Goal: Task Accomplishment & Management: Manage account settings

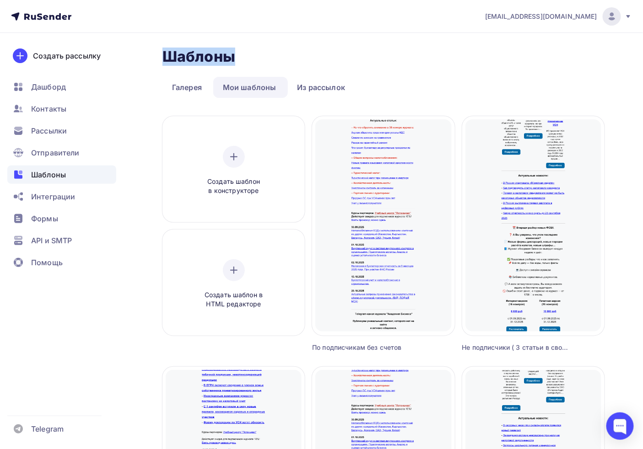
drag, startPoint x: 145, startPoint y: 47, endPoint x: 358, endPoint y: 49, distance: 213.7
click at [358, 49] on div "Шаблоны Шаблоны Галерея Мои шаблоны Из рассылок Создать шаблон в конструкторе С…" at bounding box center [321, 369] width 643 height 673
click at [173, 61] on h2 "Шаблоны" at bounding box center [198, 57] width 73 height 18
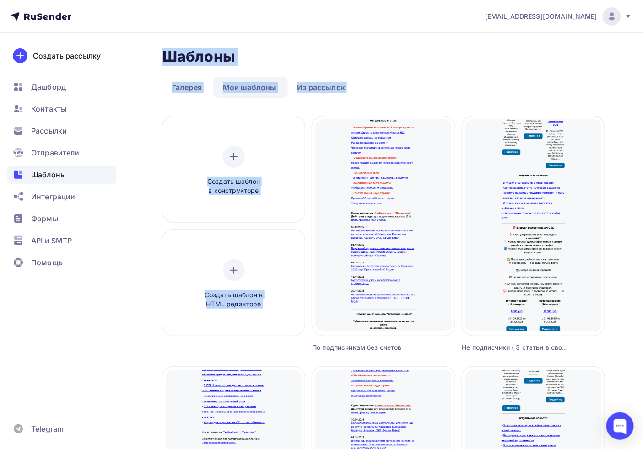
drag, startPoint x: 162, startPoint y: 59, endPoint x: 395, endPoint y: 109, distance: 238.5
click at [417, 126] on div "Шаблоны Шаблоны Галерея Мои шаблоны Из рассылок Создать шаблон в конструкторе С…" at bounding box center [321, 369] width 643 height 673
click at [177, 60] on h2 "Шаблоны" at bounding box center [198, 57] width 73 height 18
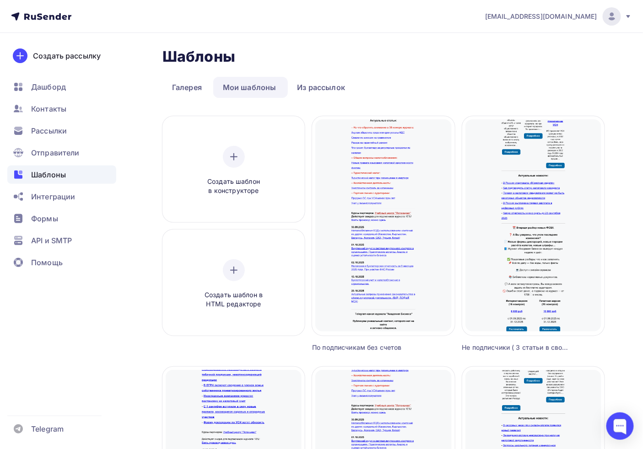
click at [44, 11] on icon at bounding box center [41, 16] width 60 height 11
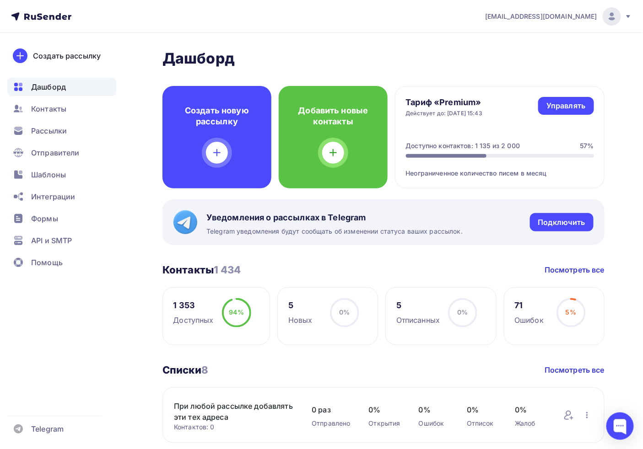
click at [188, 28] on nav "[EMAIL_ADDRESS][DOMAIN_NAME] Аккаунт Тарифы Выйти Создать рассылку [GEOGRAPHIC_…" at bounding box center [321, 16] width 643 height 33
click at [190, 28] on nav "[EMAIL_ADDRESS][DOMAIN_NAME] Аккаунт Тарифы Выйти Создать рассылку [GEOGRAPHIC_…" at bounding box center [321, 16] width 643 height 33
drag, startPoint x: 190, startPoint y: 28, endPoint x: 165, endPoint y: 20, distance: 26.9
click at [190, 28] on nav "[EMAIL_ADDRESS][DOMAIN_NAME] Аккаунт Тарифы Выйти Создать рассылку [GEOGRAPHIC_…" at bounding box center [321, 16] width 643 height 33
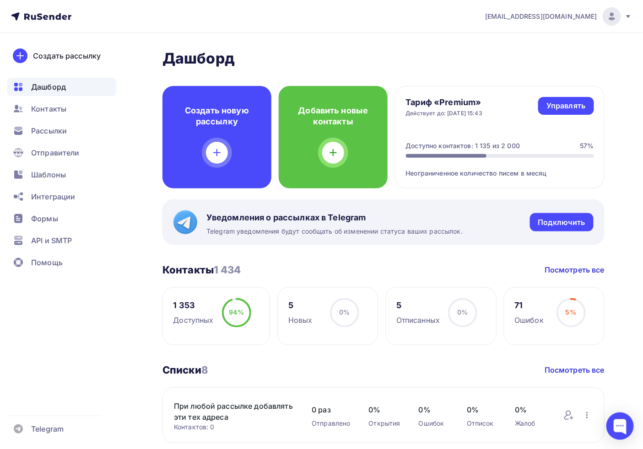
click at [136, 20] on nav "[EMAIL_ADDRESS][DOMAIN_NAME] Аккаунт Тарифы Выйти Создать рассылку [GEOGRAPHIC_…" at bounding box center [321, 16] width 643 height 33
click at [98, 30] on nav "[EMAIL_ADDRESS][DOMAIN_NAME] Аккаунт Тарифы Выйти Создать рассылку [GEOGRAPHIC_…" at bounding box center [321, 16] width 643 height 33
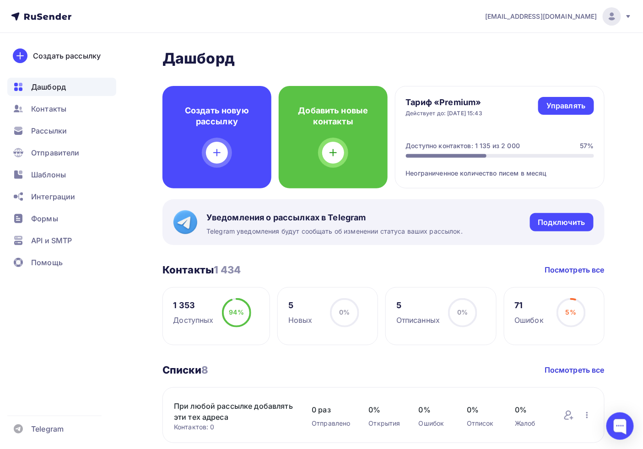
click at [174, 16] on nav "[EMAIL_ADDRESS][DOMAIN_NAME] Аккаунт Тарифы Выйти Создать рассылку [GEOGRAPHIC_…" at bounding box center [321, 16] width 643 height 33
click at [229, 16] on nav "[EMAIL_ADDRESS][DOMAIN_NAME] Аккаунт Тарифы Выйти Создать рассылку [GEOGRAPHIC_…" at bounding box center [321, 16] width 643 height 33
click at [172, 13] on nav "[EMAIL_ADDRESS][DOMAIN_NAME] Аккаунт Тарифы Выйти Создать рассылку [GEOGRAPHIC_…" at bounding box center [321, 16] width 643 height 33
click at [126, 24] on nav "[EMAIL_ADDRESS][DOMAIN_NAME] Аккаунт Тарифы Выйти Создать рассылку [GEOGRAPHIC_…" at bounding box center [321, 16] width 643 height 33
click at [85, 25] on nav "[EMAIL_ADDRESS][DOMAIN_NAME] Аккаунт Тарифы Выйти Создать рассылку [GEOGRAPHIC_…" at bounding box center [321, 16] width 643 height 33
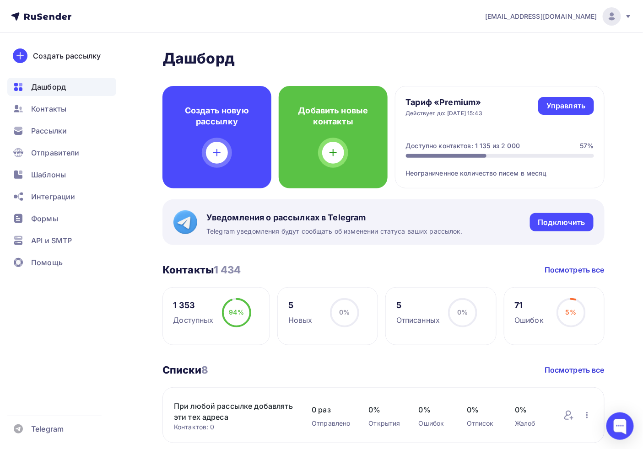
click at [67, 28] on nav "[EMAIL_ADDRESS][DOMAIN_NAME] Аккаунт Тарифы Выйти Создать рассылку [GEOGRAPHIC_…" at bounding box center [321, 16] width 643 height 33
click at [140, 27] on nav "[EMAIL_ADDRESS][DOMAIN_NAME] Аккаунт Тарифы Выйти Создать рассылку [GEOGRAPHIC_…" at bounding box center [321, 16] width 643 height 33
click at [60, 130] on span "Рассылки" at bounding box center [49, 130] width 36 height 11
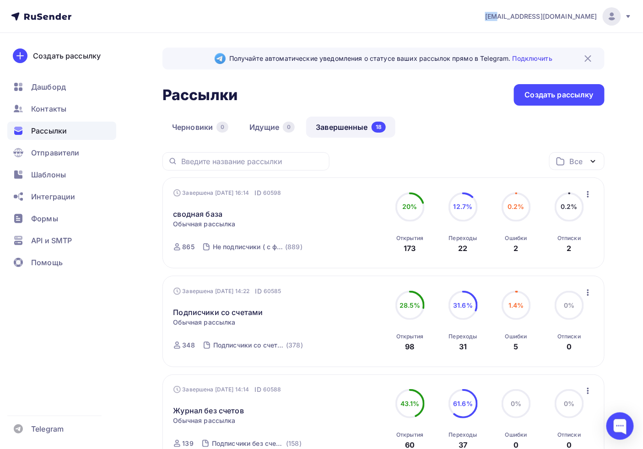
drag, startPoint x: 52, startPoint y: 173, endPoint x: 553, endPoint y: 325, distance: 523.2
click at [52, 173] on span "Шаблоны" at bounding box center [48, 174] width 35 height 11
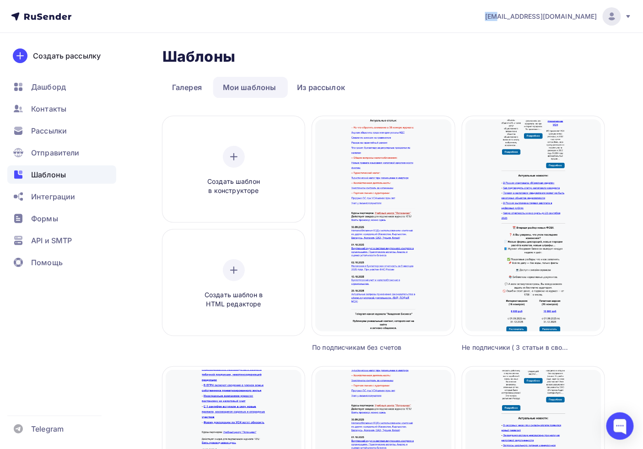
click at [253, 88] on link "Мои шаблоны" at bounding box center [249, 87] width 73 height 21
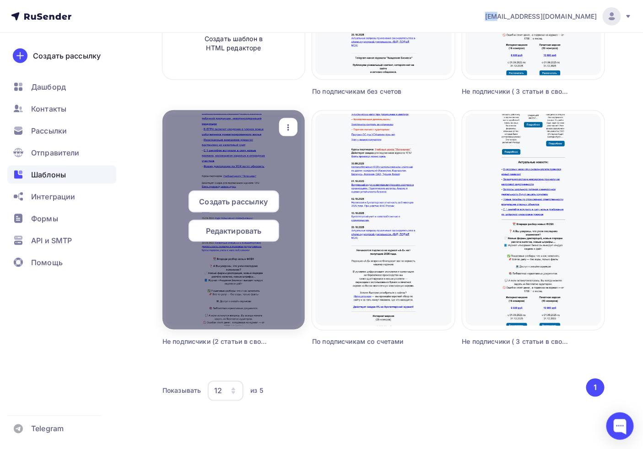
scroll to position [257, 0]
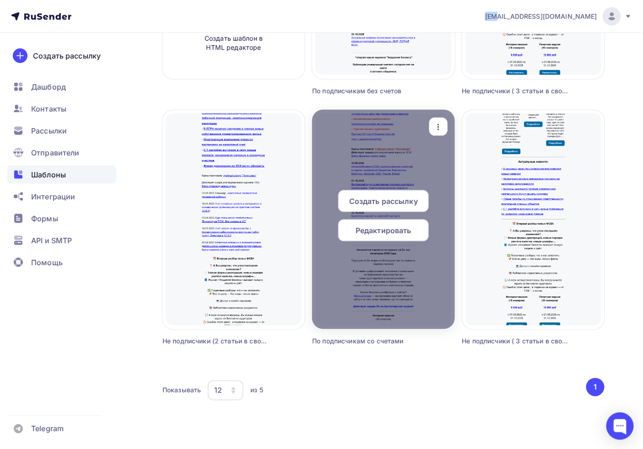
click at [436, 124] on icon "button" at bounding box center [438, 127] width 11 height 11
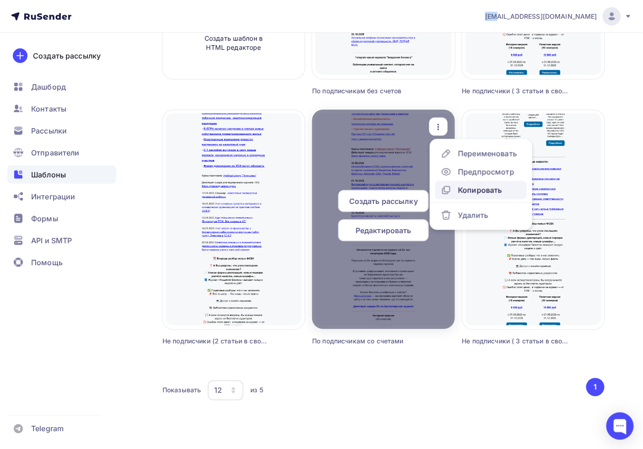
click at [480, 193] on div "Копировать" at bounding box center [480, 190] width 44 height 11
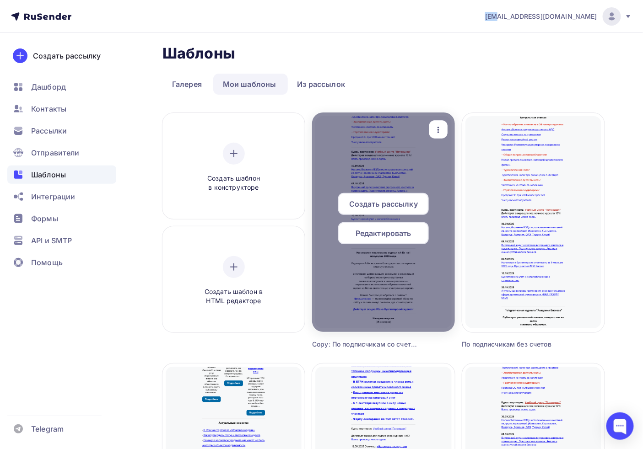
scroll to position [0, 0]
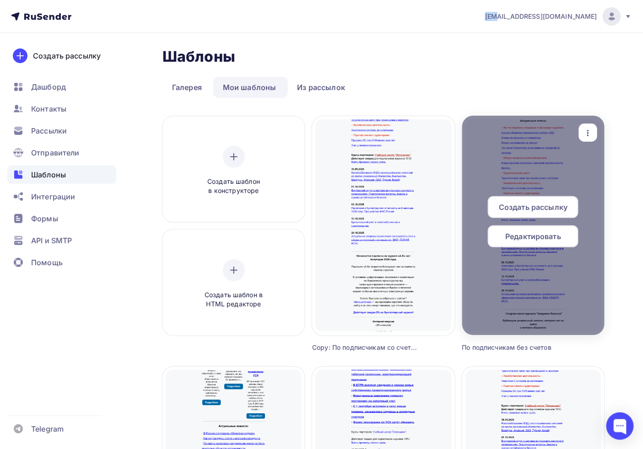
click at [585, 129] on icon "button" at bounding box center [587, 133] width 11 height 11
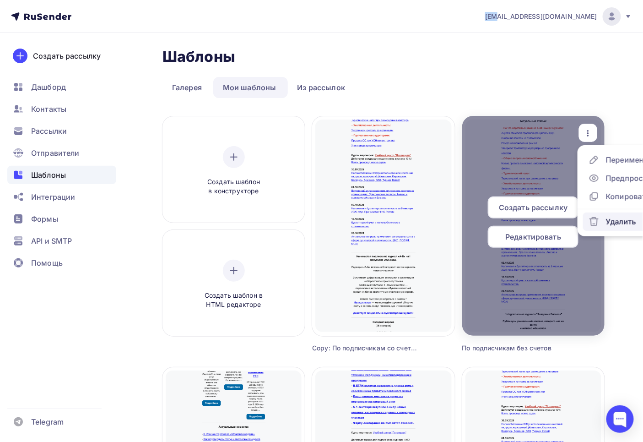
click at [604, 220] on div "Удалить" at bounding box center [612, 221] width 48 height 11
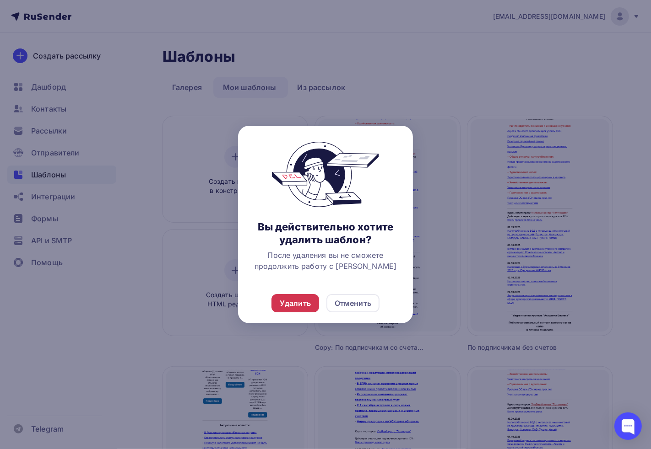
click at [293, 302] on div "Удалить" at bounding box center [295, 303] width 31 height 11
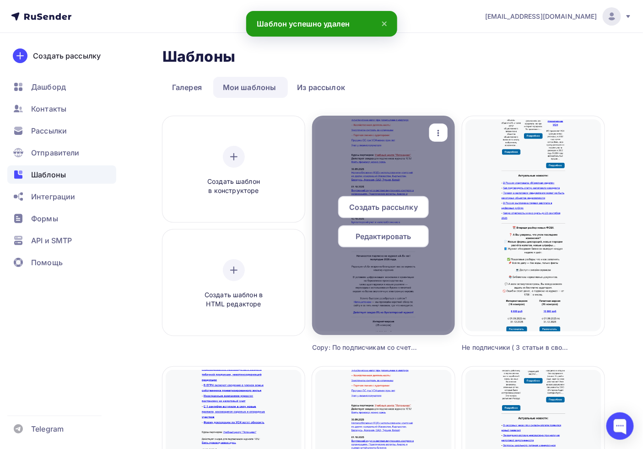
click at [442, 127] on div "button" at bounding box center [438, 133] width 11 height 12
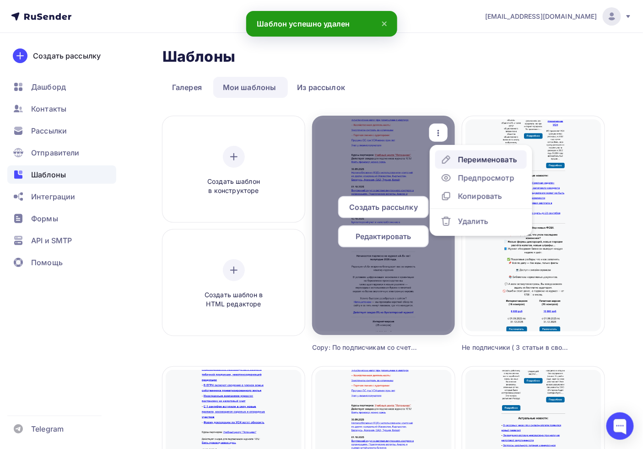
click at [468, 153] on link "Переименовать" at bounding box center [481, 160] width 92 height 18
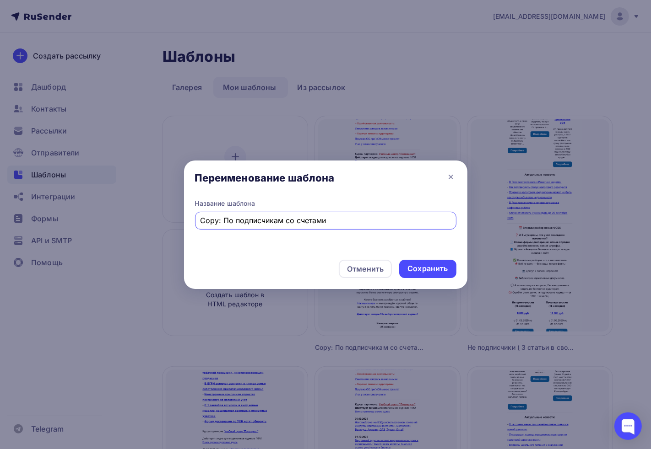
drag, startPoint x: 221, startPoint y: 222, endPoint x: 153, endPoint y: 221, distance: 67.7
click at [140, 218] on div "Переименование шаблона Название шаблона Copy: По подписчикам со счетами Отменит…" at bounding box center [325, 224] width 651 height 449
type input "По подписчикам со счетами"
click at [450, 178] on icon at bounding box center [450, 177] width 11 height 11
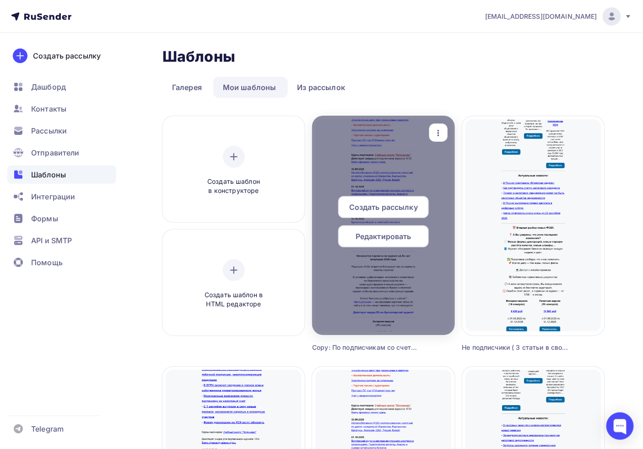
click at [438, 128] on icon "button" at bounding box center [438, 133] width 11 height 11
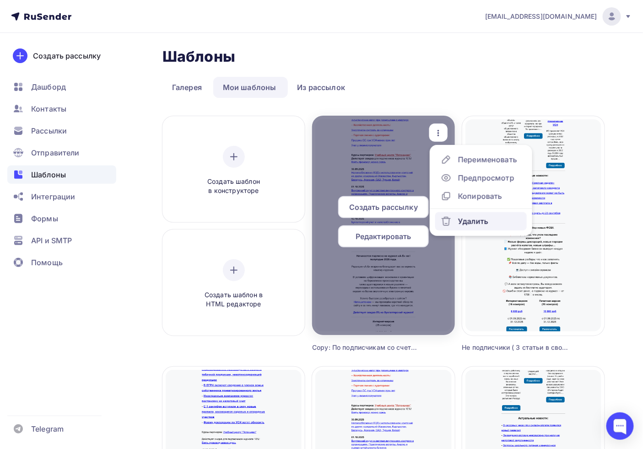
click at [462, 224] on div "Удалить" at bounding box center [473, 221] width 30 height 11
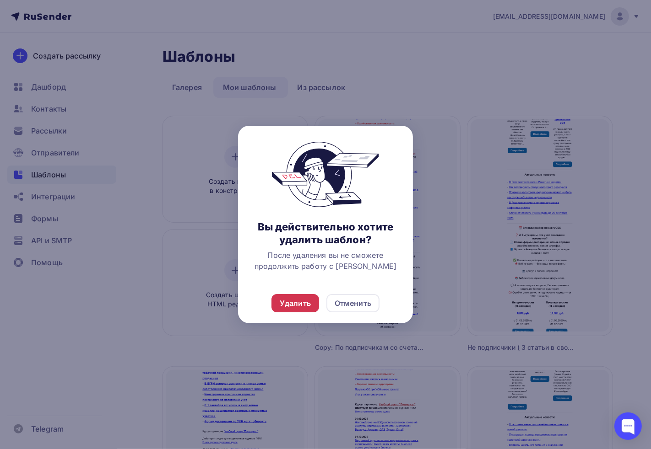
click at [310, 300] on div "Удалить" at bounding box center [295, 303] width 31 height 11
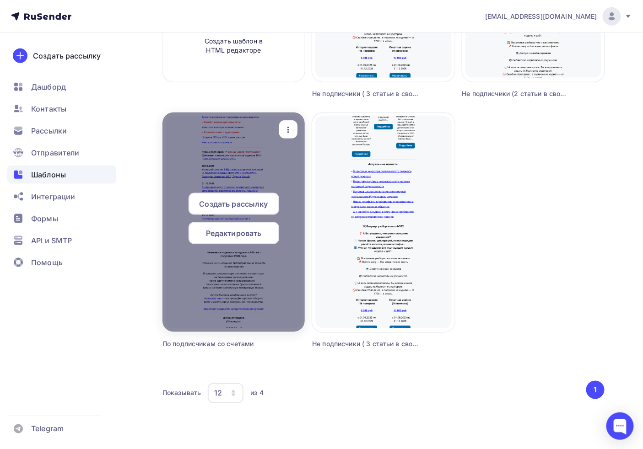
scroll to position [257, 0]
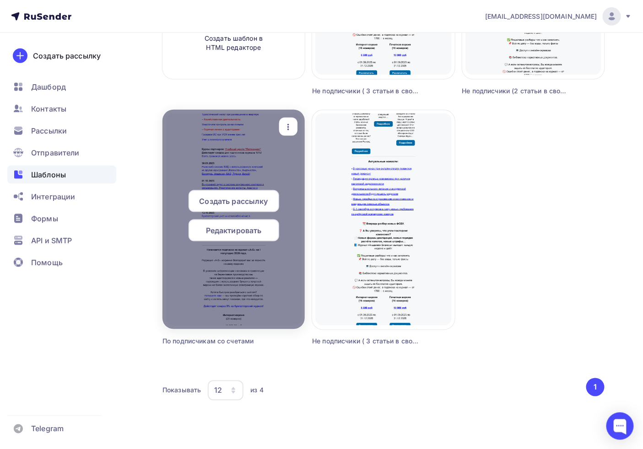
click at [224, 234] on span "Редактировать" at bounding box center [234, 230] width 56 height 11
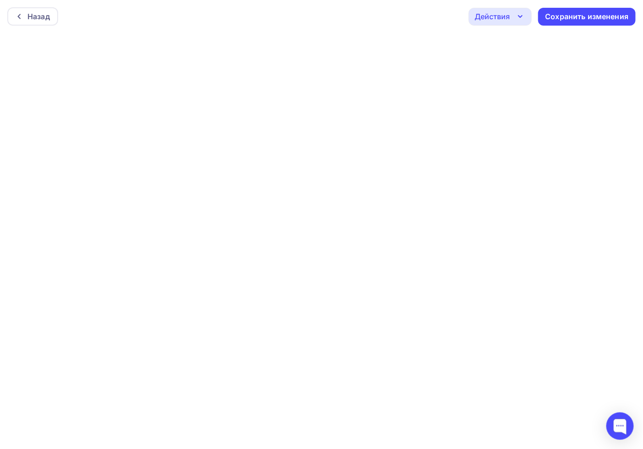
scroll to position [2, 0]
click at [572, 10] on div "Сохранить изменения" at bounding box center [586, 14] width 83 height 11
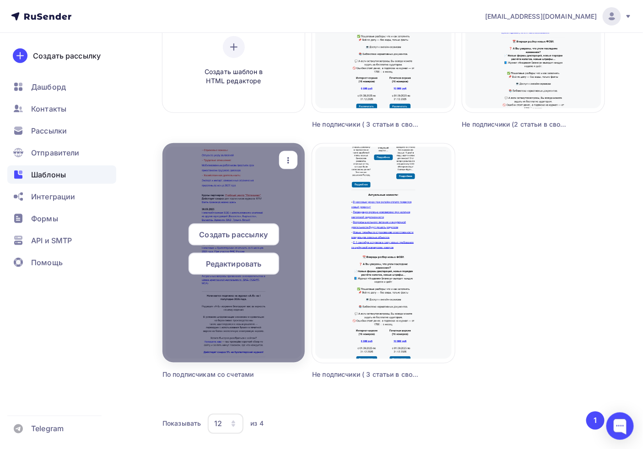
scroll to position [206, 0]
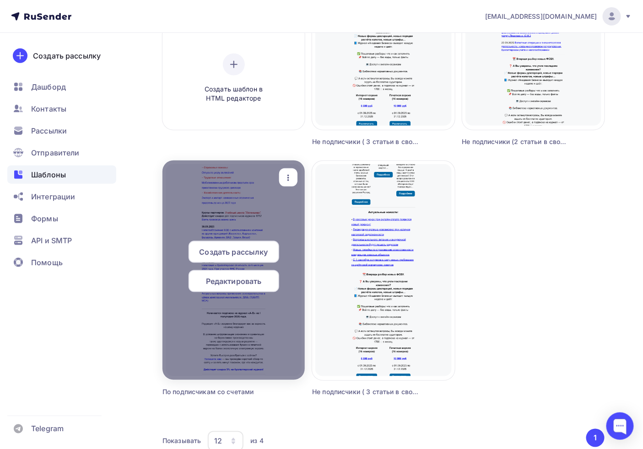
click at [291, 179] on icon "button" at bounding box center [288, 177] width 11 height 11
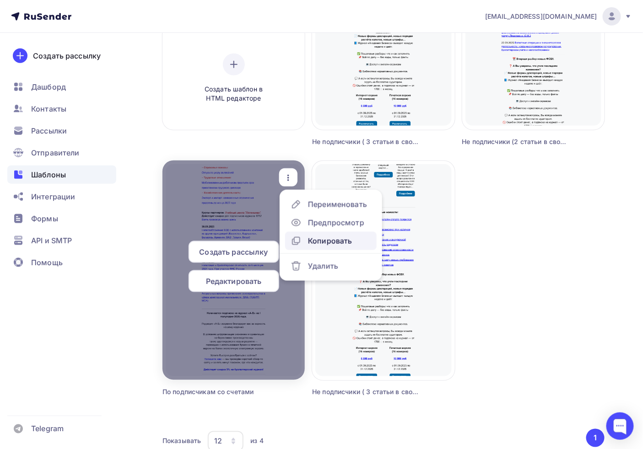
click at [327, 238] on div "Копировать" at bounding box center [330, 241] width 44 height 11
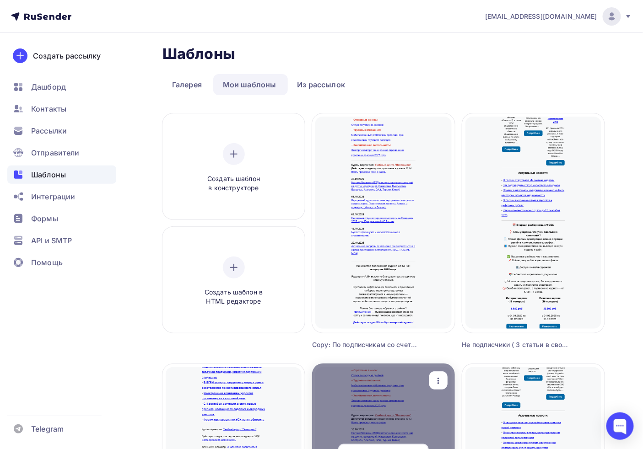
scroll to position [0, 0]
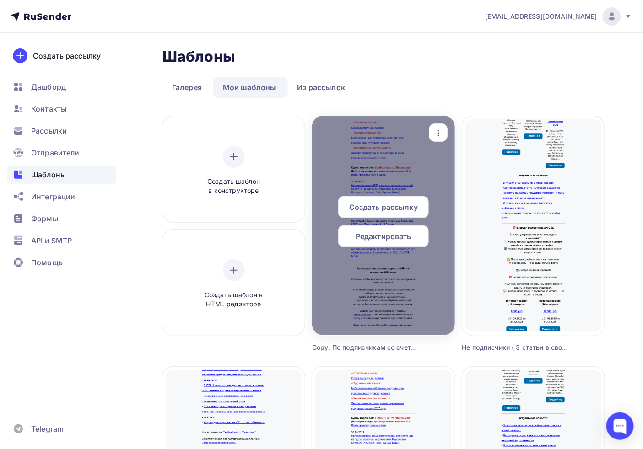
click at [438, 131] on icon "button" at bounding box center [438, 133] width 2 height 6
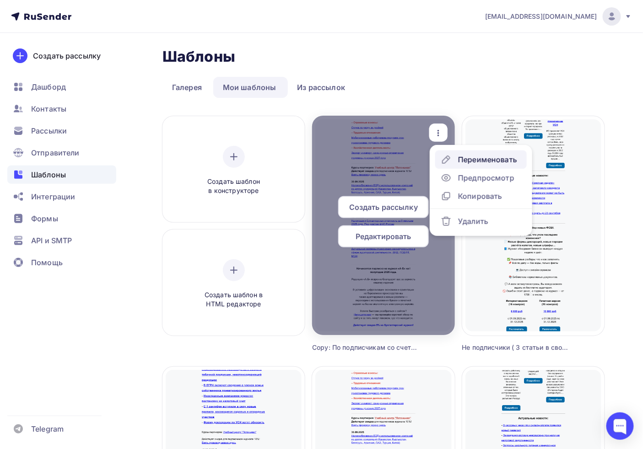
click at [464, 158] on div "Переименовать" at bounding box center [487, 159] width 59 height 11
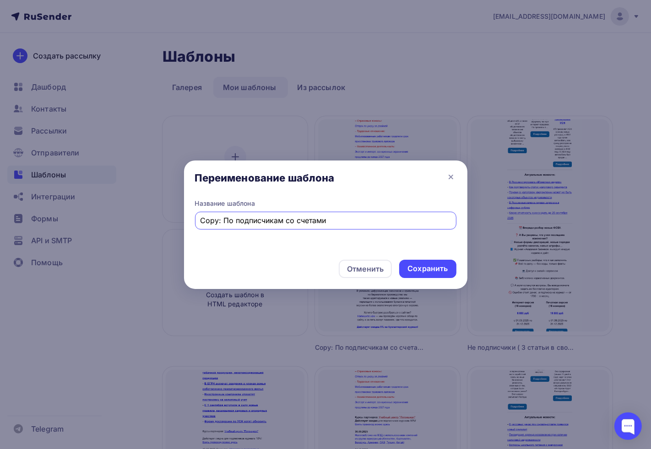
click at [253, 222] on input "Copy: По подписчикам со счетами" at bounding box center [325, 220] width 251 height 11
drag, startPoint x: 220, startPoint y: 220, endPoint x: 170, endPoint y: 220, distance: 50.3
click at [171, 220] on div "Переименование шаблона Название шаблона Copy: По подписчикам со счетами Отменит…" at bounding box center [325, 224] width 651 height 449
click at [341, 214] on div "По подписчикам со счетами" at bounding box center [325, 221] width 261 height 18
drag, startPoint x: 334, startPoint y: 220, endPoint x: 265, endPoint y: 220, distance: 68.6
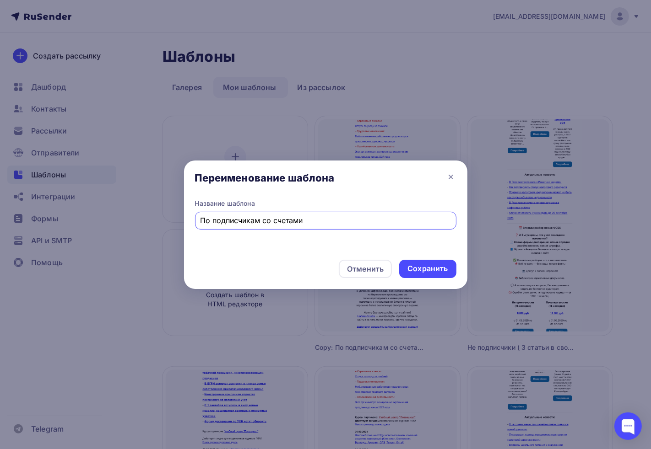
click at [265, 220] on input "По подписчикам со счетами" at bounding box center [325, 220] width 251 height 11
type input "По подписчикам без счетов"
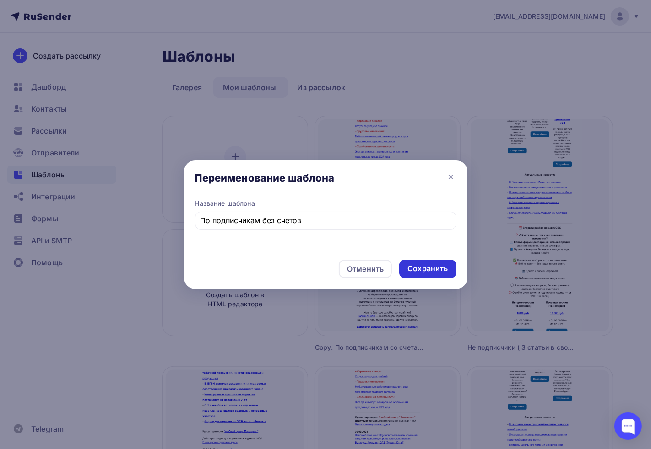
click at [423, 269] on div "Сохранить" at bounding box center [427, 269] width 40 height 11
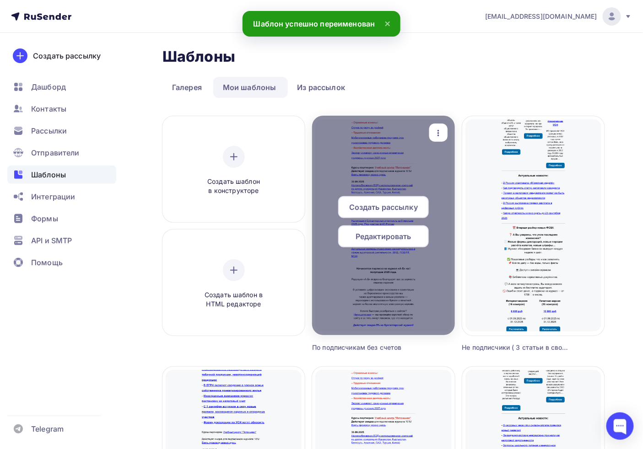
click at [373, 235] on span "Редактировать" at bounding box center [383, 236] width 56 height 11
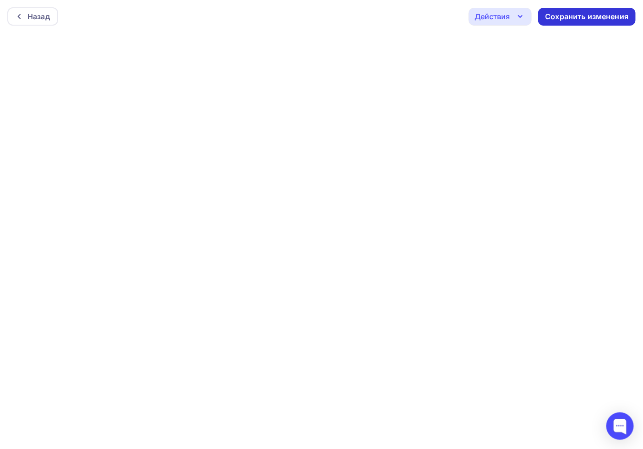
click at [603, 11] on div "Сохранить изменения" at bounding box center [586, 17] width 97 height 18
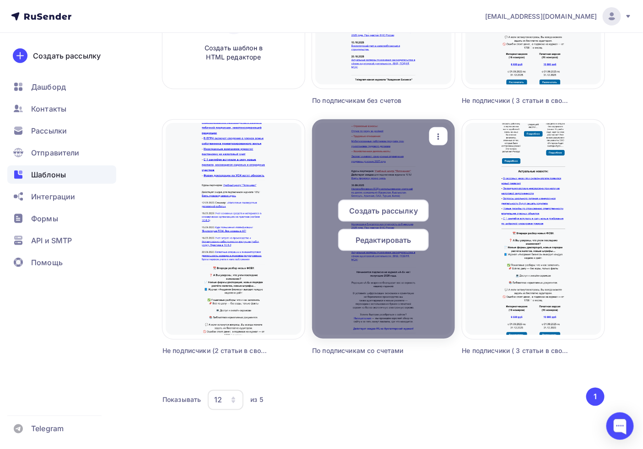
scroll to position [257, 0]
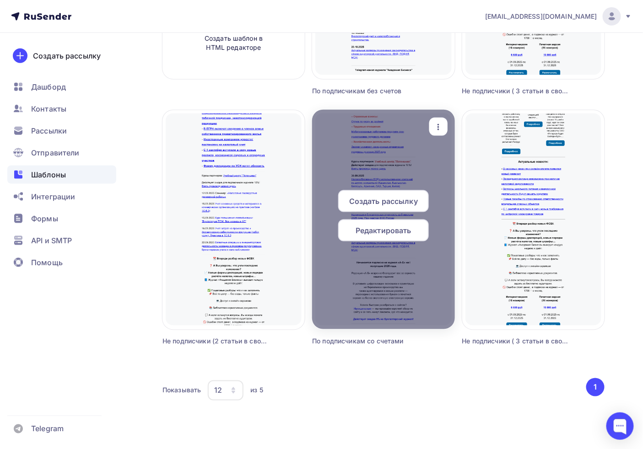
click at [378, 235] on span "Редактировать" at bounding box center [383, 230] width 56 height 11
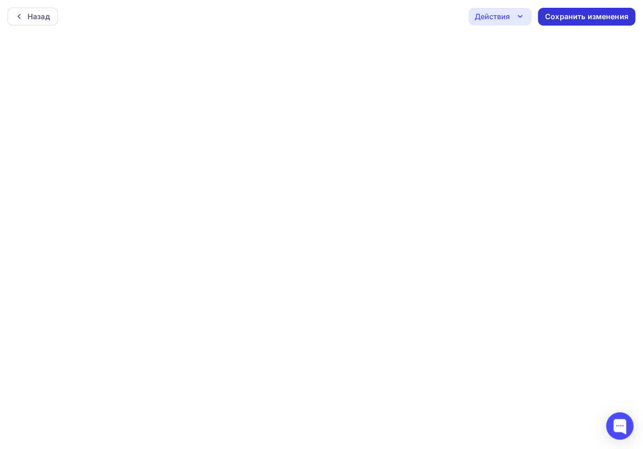
click at [572, 15] on div "Сохранить изменения" at bounding box center [586, 16] width 83 height 11
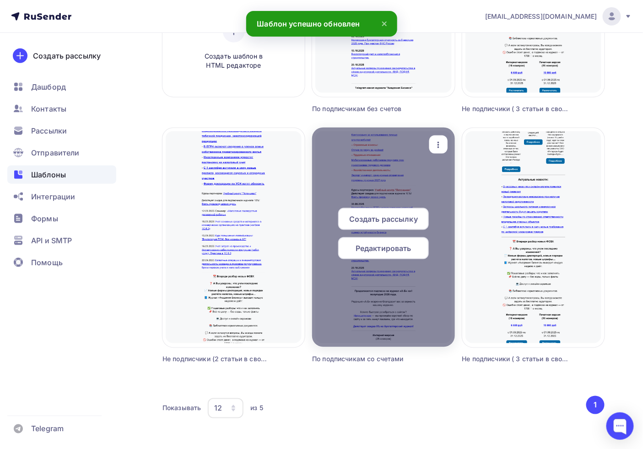
scroll to position [257, 0]
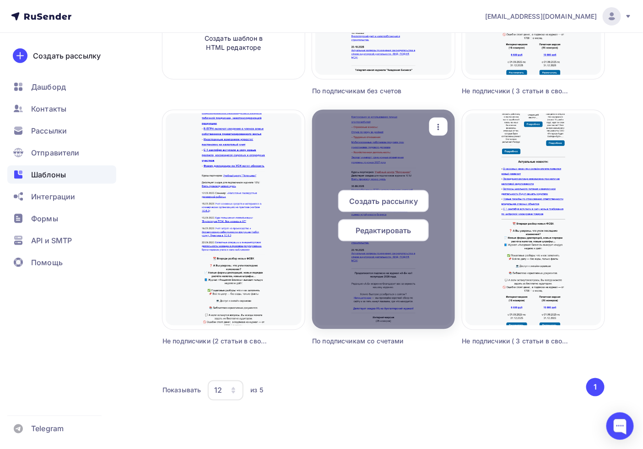
click at [368, 234] on span "Редактировать" at bounding box center [383, 230] width 56 height 11
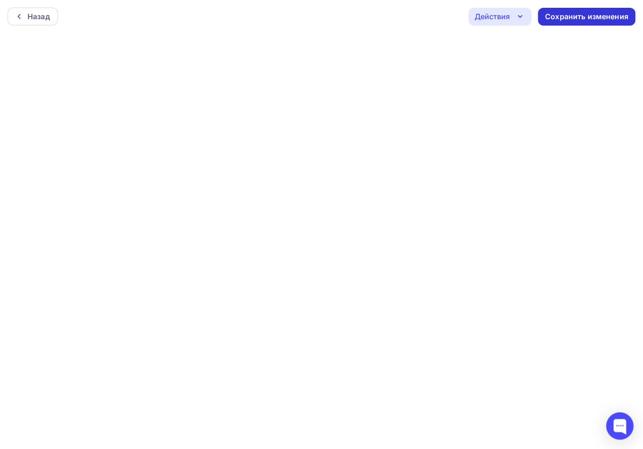
click at [568, 23] on div "Сохранить изменения" at bounding box center [586, 17] width 97 height 18
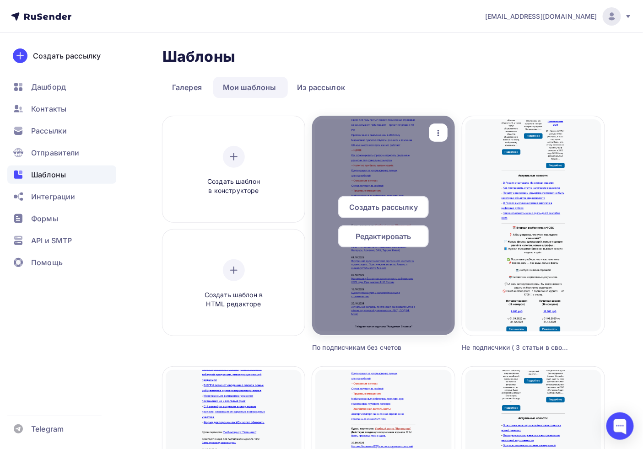
click at [439, 128] on icon "button" at bounding box center [438, 133] width 11 height 11
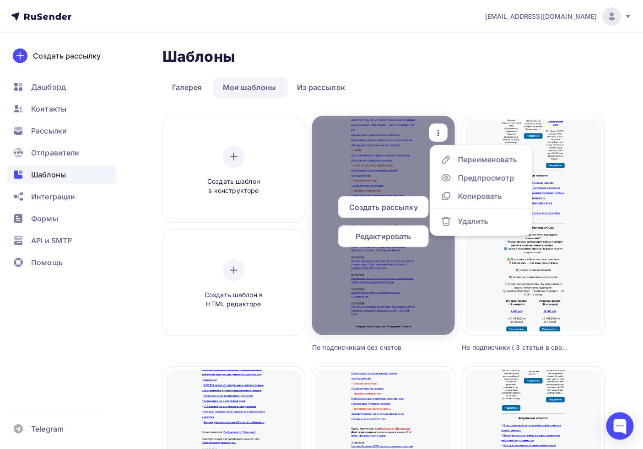
click at [439, 128] on icon "button" at bounding box center [438, 133] width 11 height 11
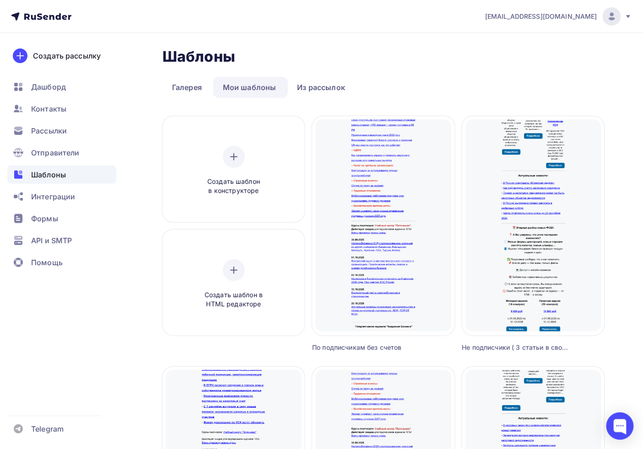
click at [400, 93] on ul "Галерея Мои шаблоны Из рассылок" at bounding box center [383, 87] width 442 height 21
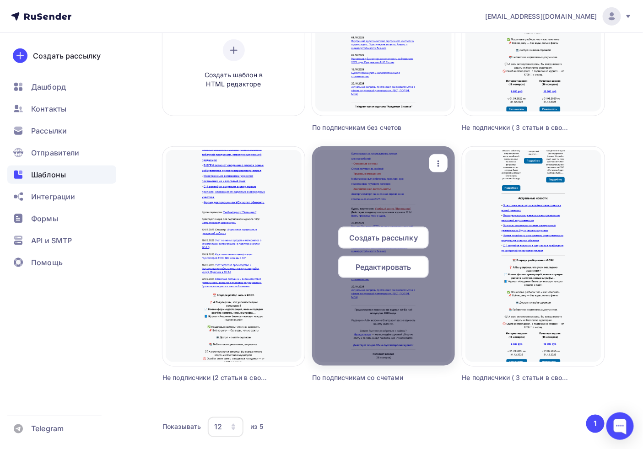
scroll to position [257, 0]
